Goal: Browse casually

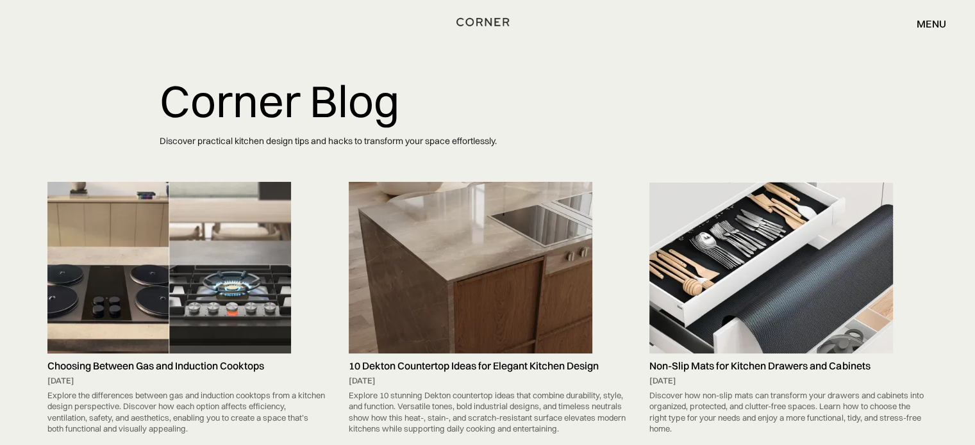
click at [479, 20] on img "home" at bounding box center [482, 21] width 53 height 17
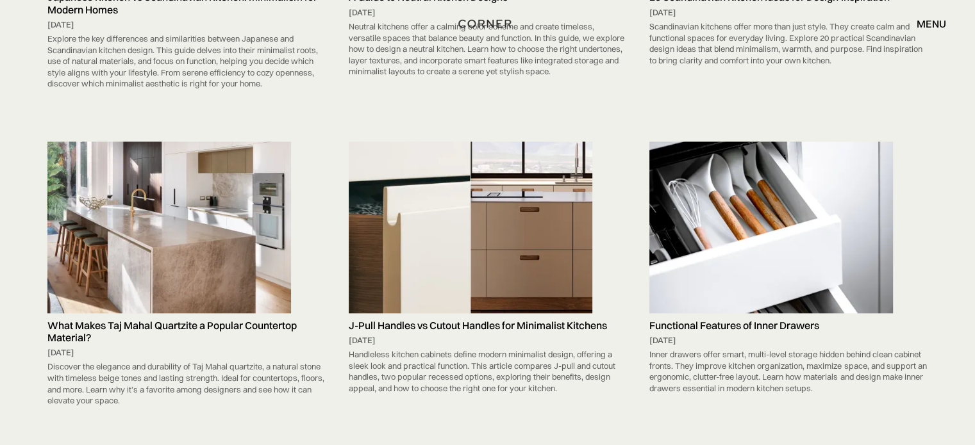
scroll to position [1708, 0]
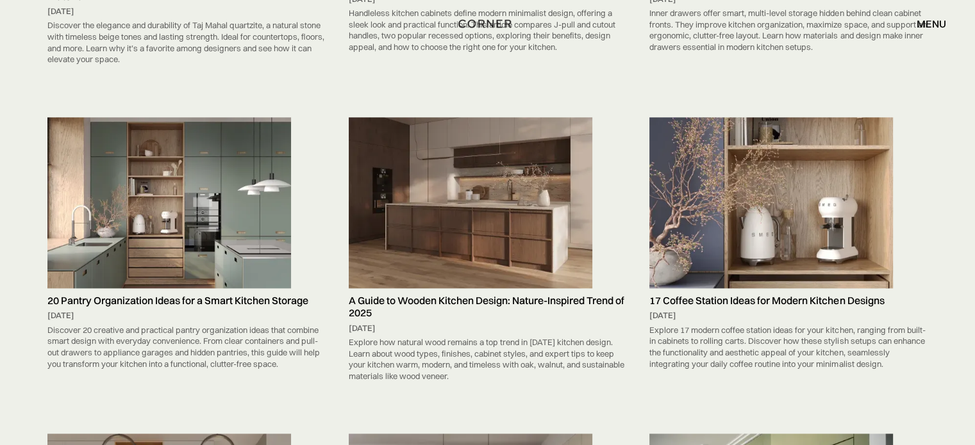
click at [242, 170] on img at bounding box center [168, 203] width 243 height 172
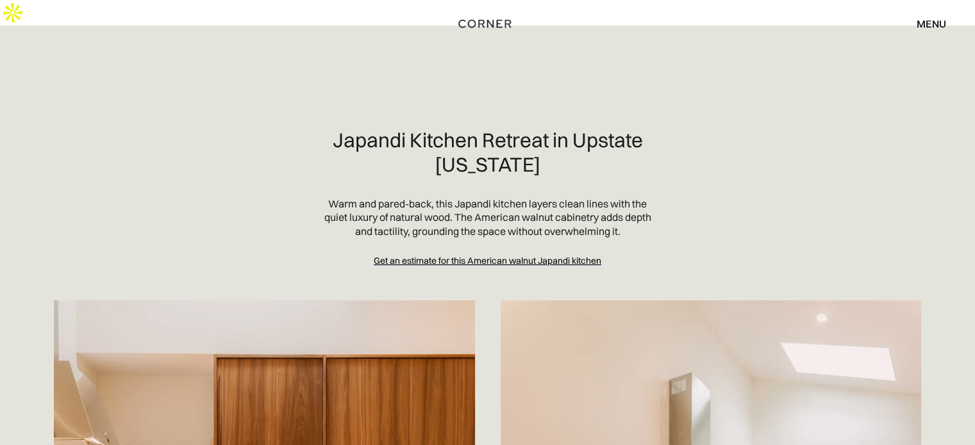
click at [498, 15] on img "home" at bounding box center [484, 23] width 53 height 17
